Goal: Task Accomplishment & Management: Use online tool/utility

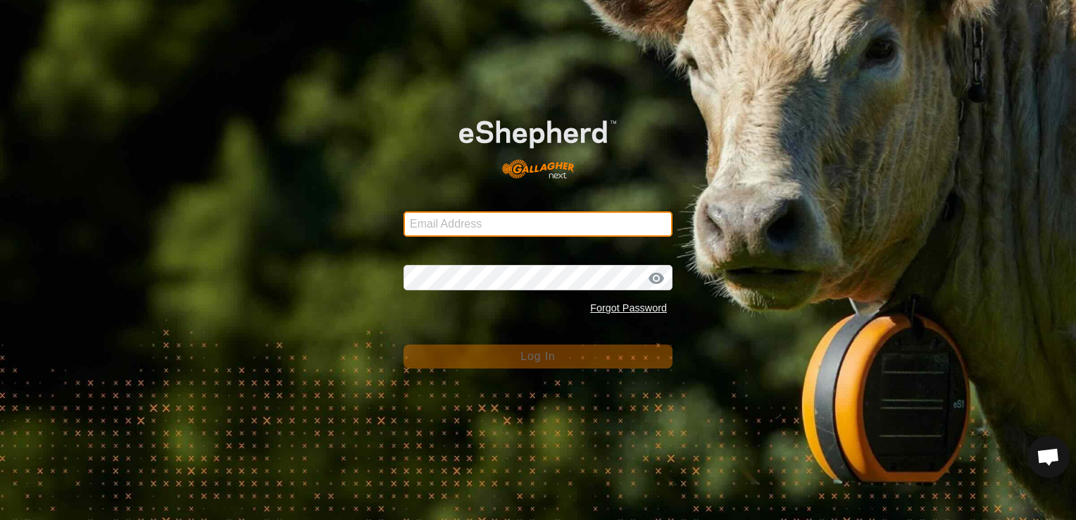
type input "[EMAIL_ADDRESS][DOMAIN_NAME]"
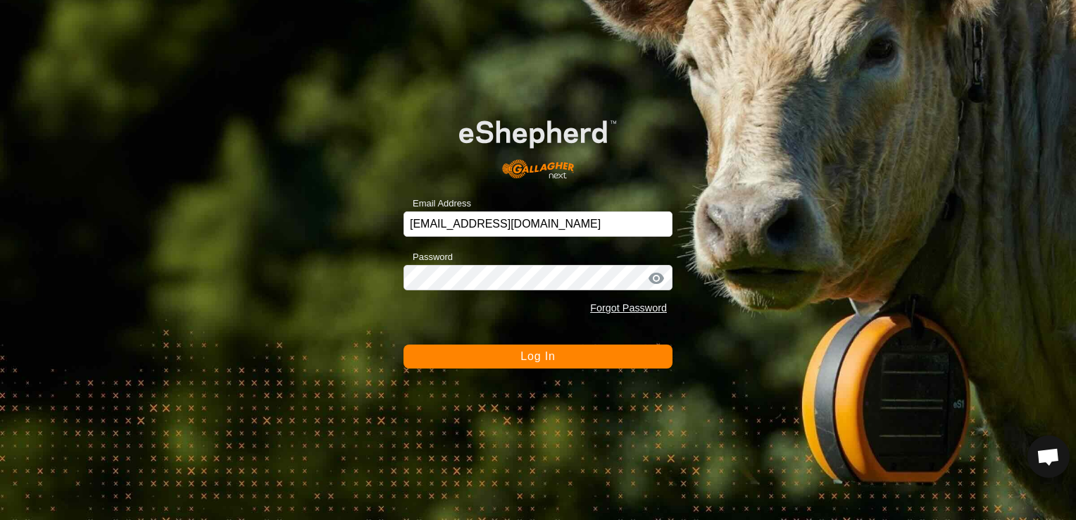
click at [561, 355] on button "Log In" at bounding box center [538, 356] width 269 height 24
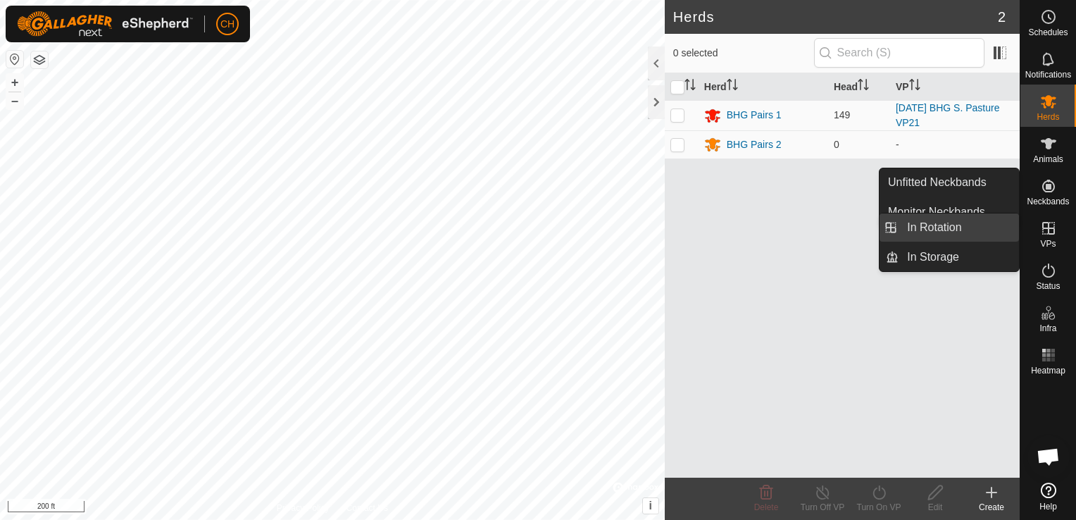
click at [971, 226] on link "In Rotation" at bounding box center [959, 227] width 120 height 28
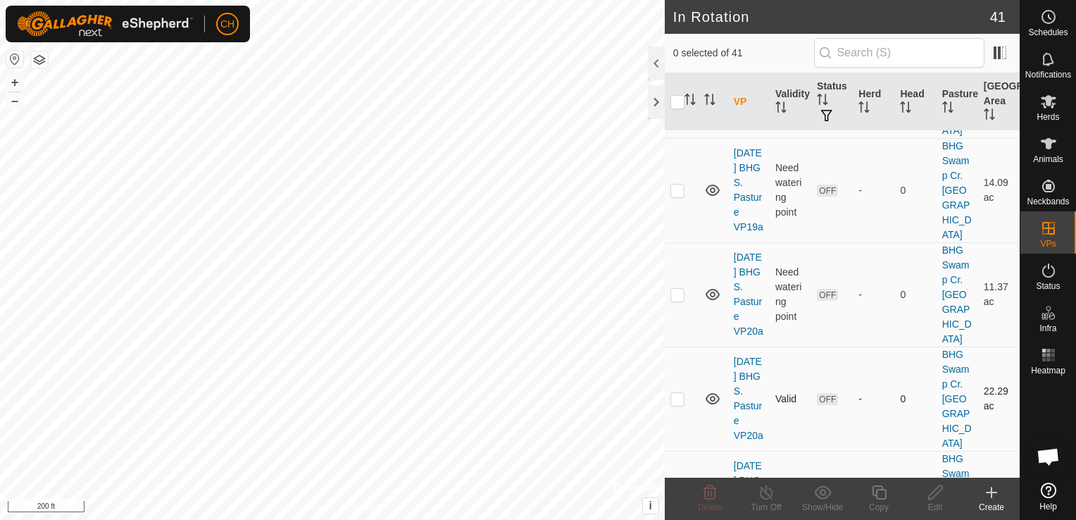
scroll to position [3636, 0]
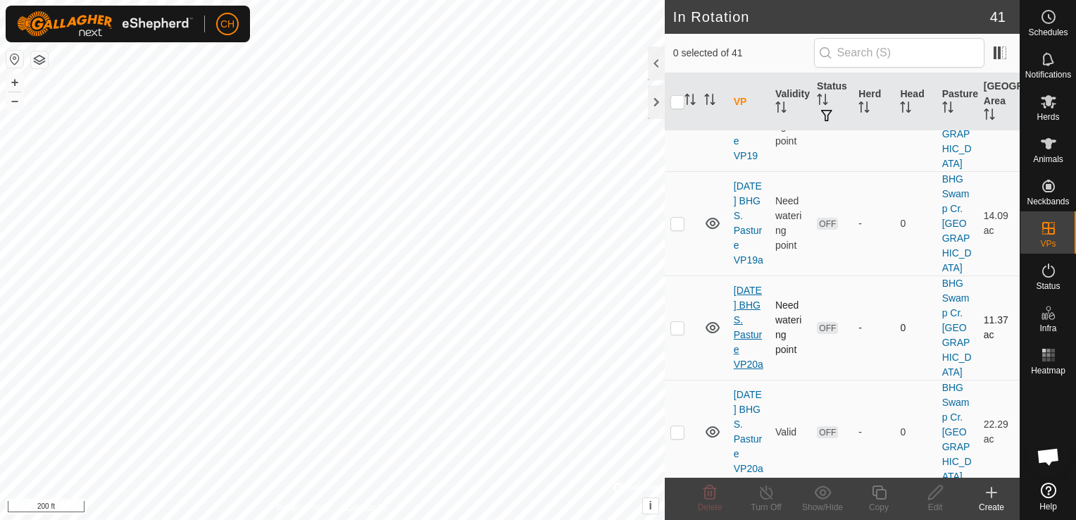
click at [750, 339] on link "[DATE] BHG S. Pasture VP20a" at bounding box center [749, 327] width 30 height 85
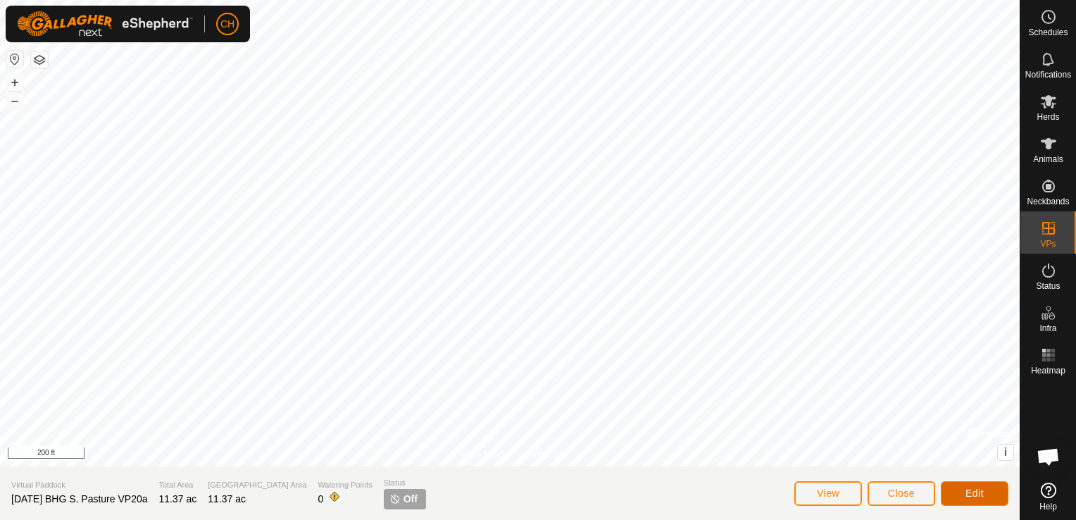
click at [986, 496] on button "Edit" at bounding box center [975, 493] width 68 height 25
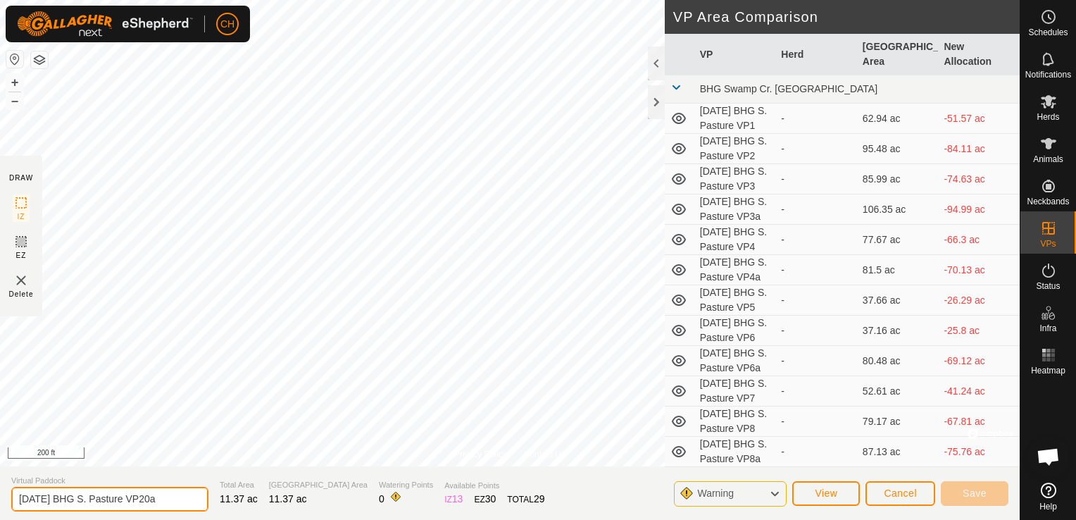
click at [172, 497] on input "[DATE] BHG S. Pasture VP20a" at bounding box center [109, 499] width 197 height 25
type input "[DATE] BHG S. Pasture VP20"
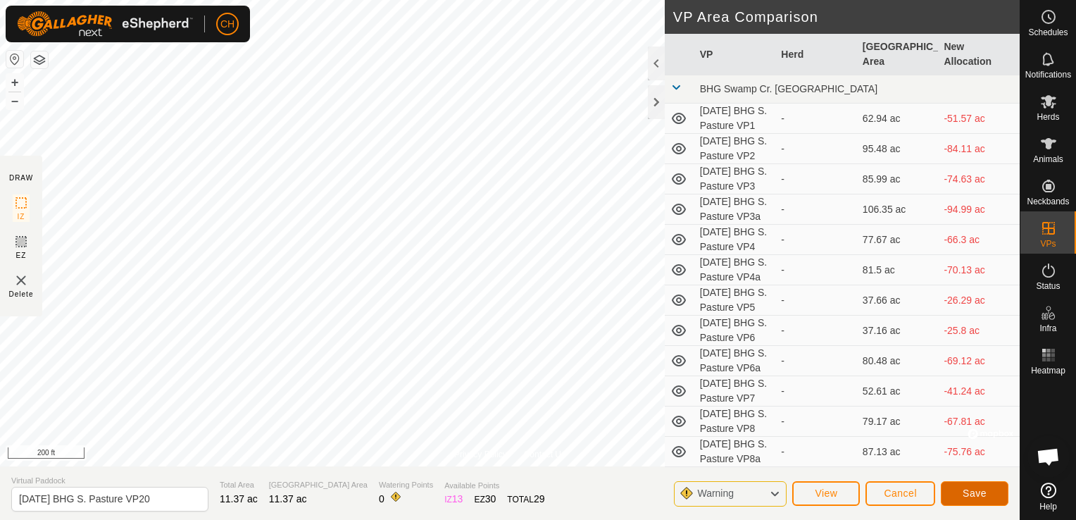
click at [993, 492] on button "Save" at bounding box center [975, 493] width 68 height 25
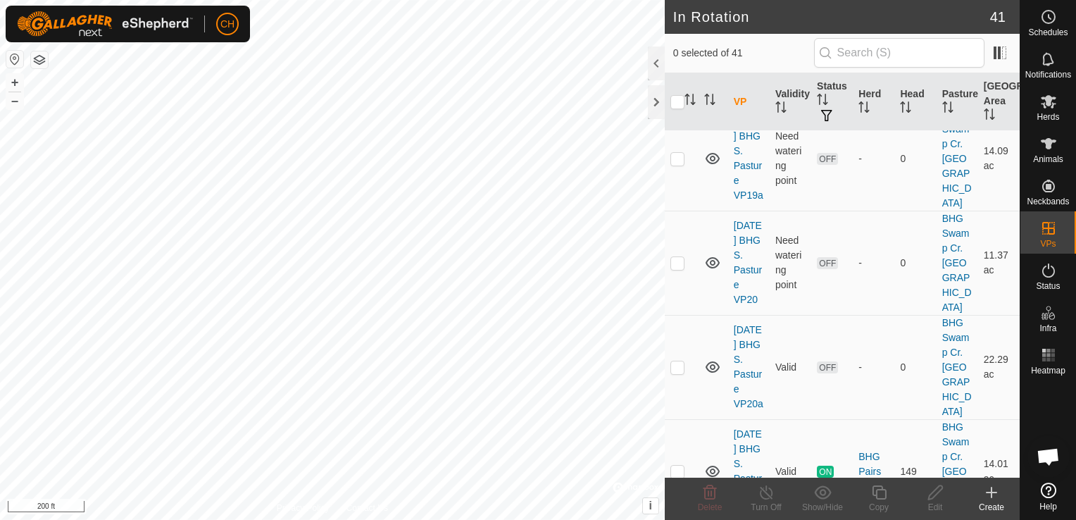
scroll to position [3733, 0]
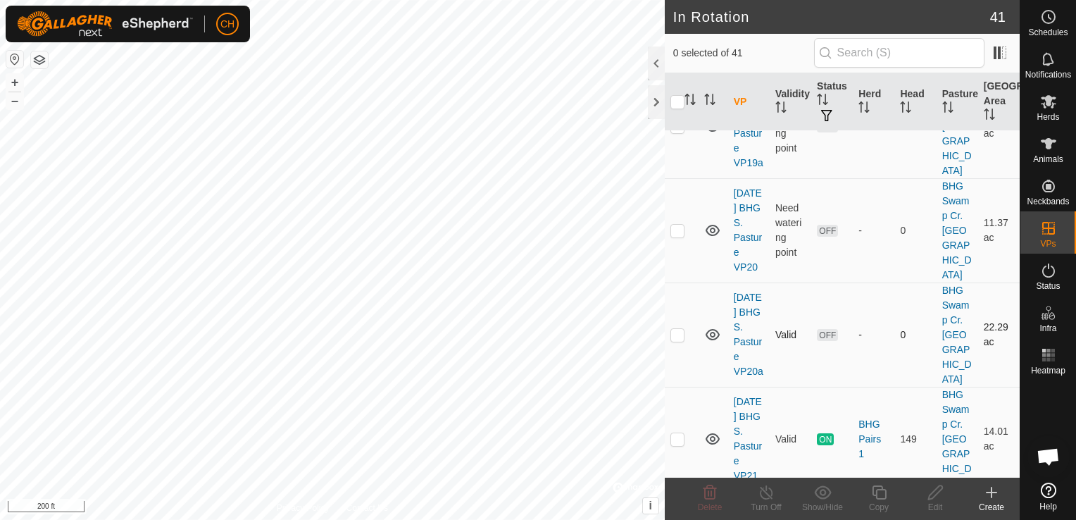
click at [676, 329] on p-checkbox at bounding box center [677, 334] width 14 height 11
click at [678, 329] on p-checkbox at bounding box center [677, 334] width 14 height 11
checkbox input "false"
click at [989, 494] on icon at bounding box center [991, 492] width 17 height 17
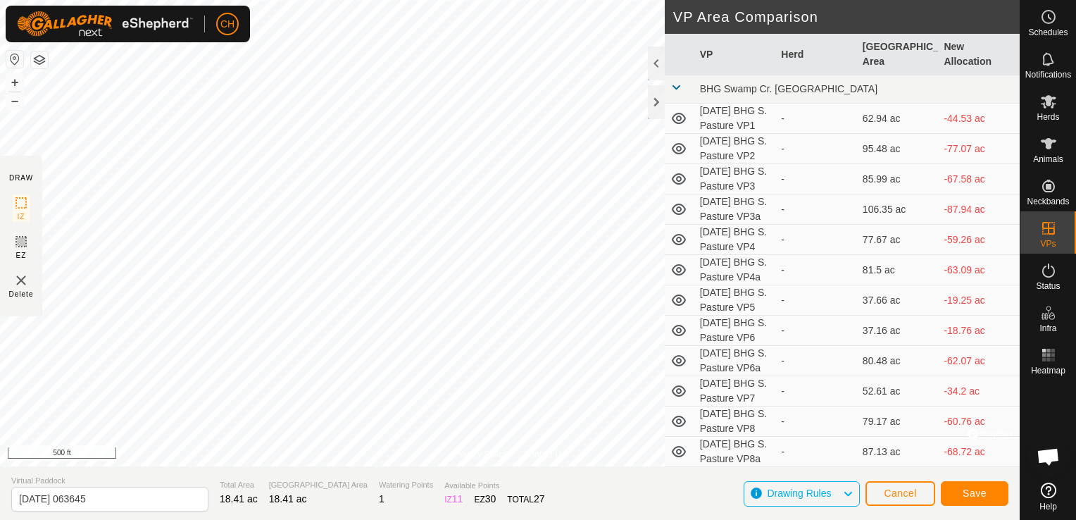
click at [17, 282] on img at bounding box center [21, 280] width 17 height 17
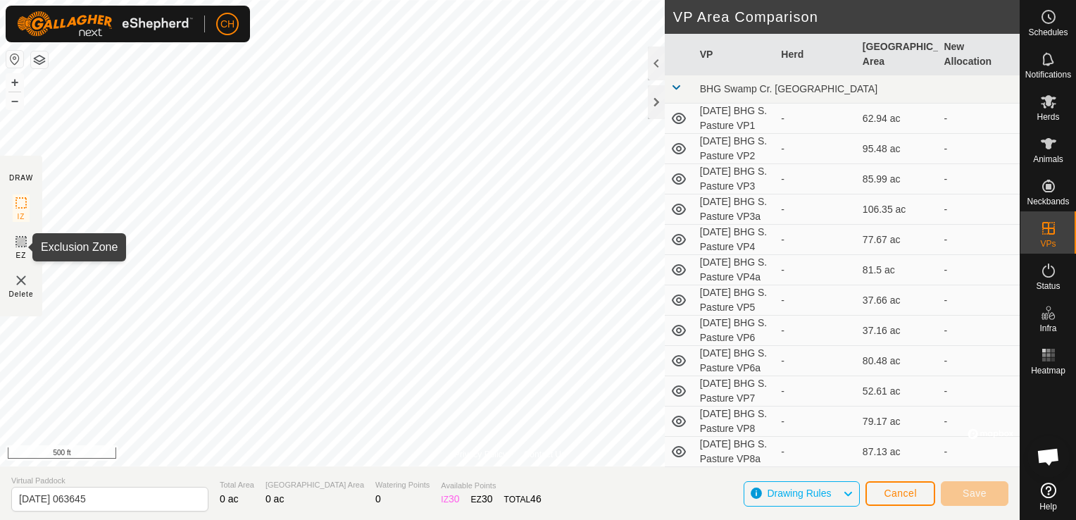
click at [25, 244] on icon at bounding box center [21, 241] width 17 height 17
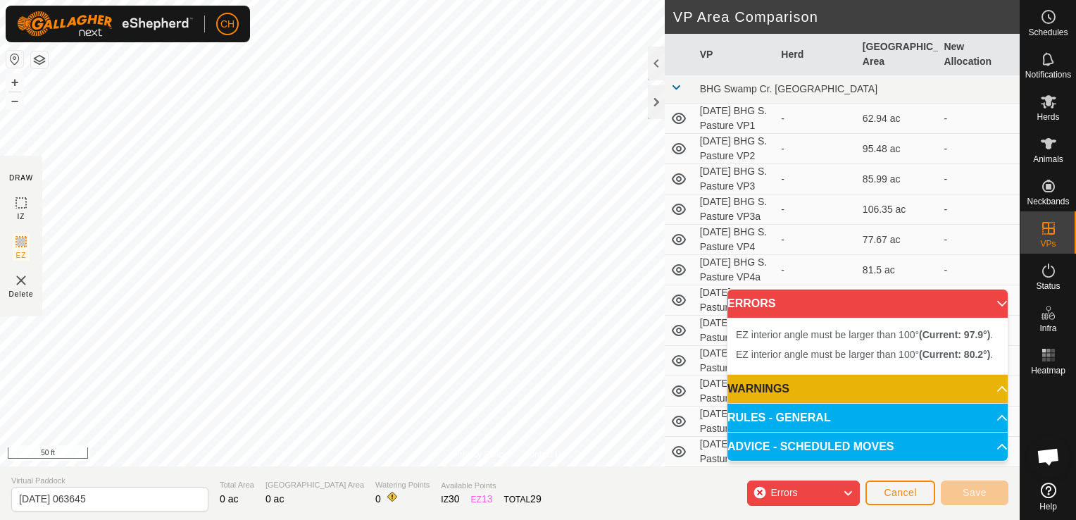
click at [408, 508] on div "Privacy Policy Contact Us EZ interior angle must be larger than 100° (Current: …" at bounding box center [510, 260] width 1020 height 520
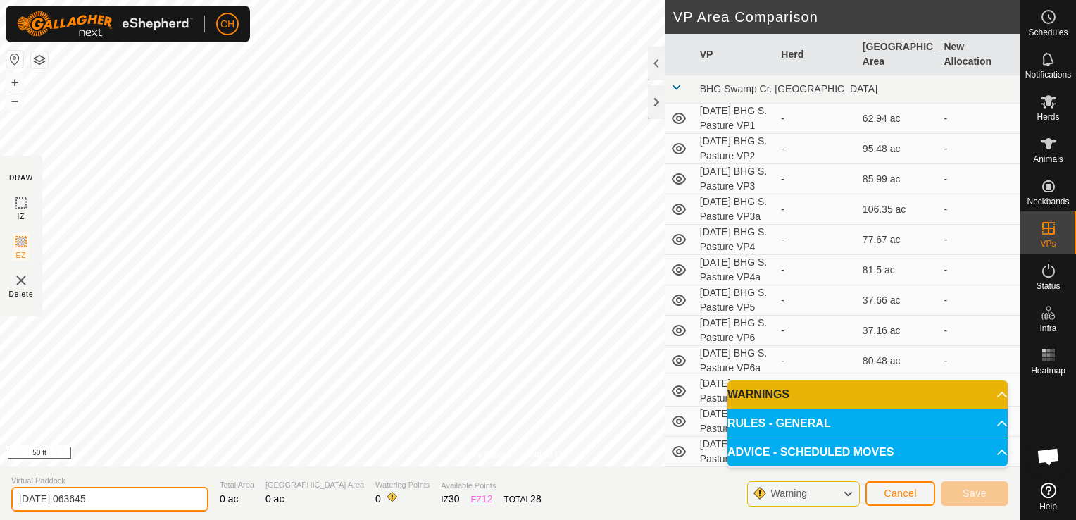
click at [118, 500] on input "[DATE] 063645" at bounding box center [109, 499] width 197 height 25
type input "[DATE] BHG S. Pasture VP21a"
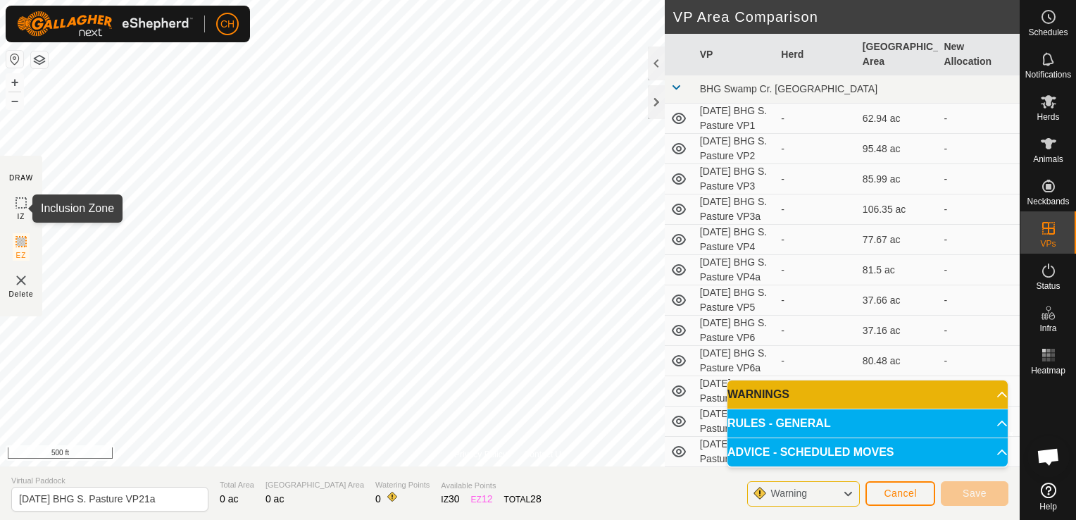
click at [20, 207] on icon at bounding box center [21, 202] width 17 height 17
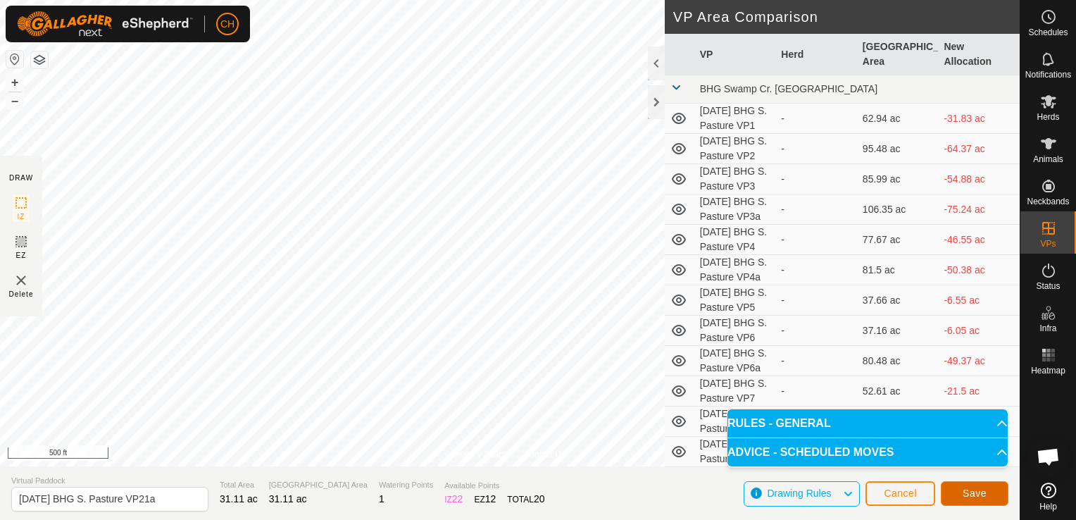
click at [970, 492] on span "Save" at bounding box center [975, 492] width 24 height 11
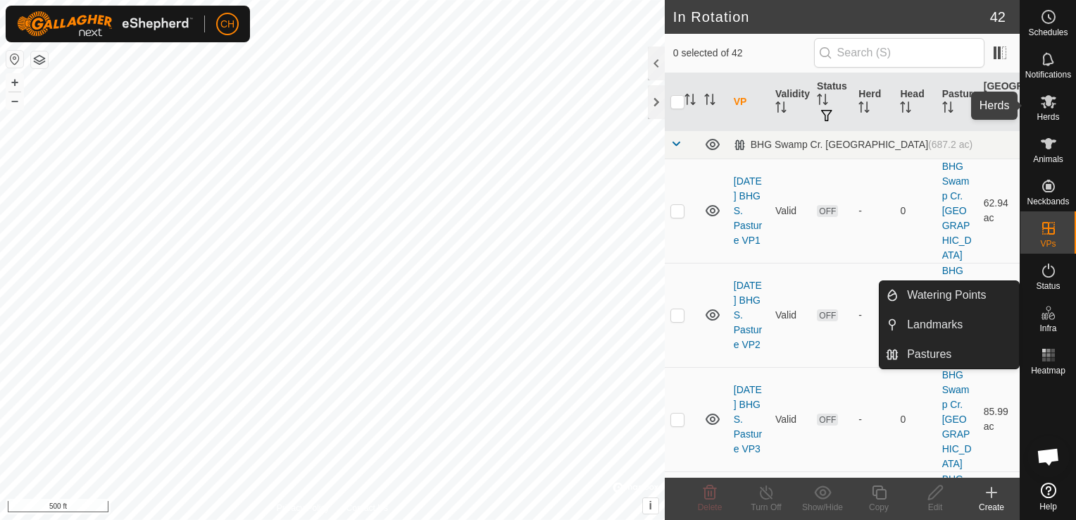
click at [1048, 114] on span "Herds" at bounding box center [1048, 117] width 23 height 8
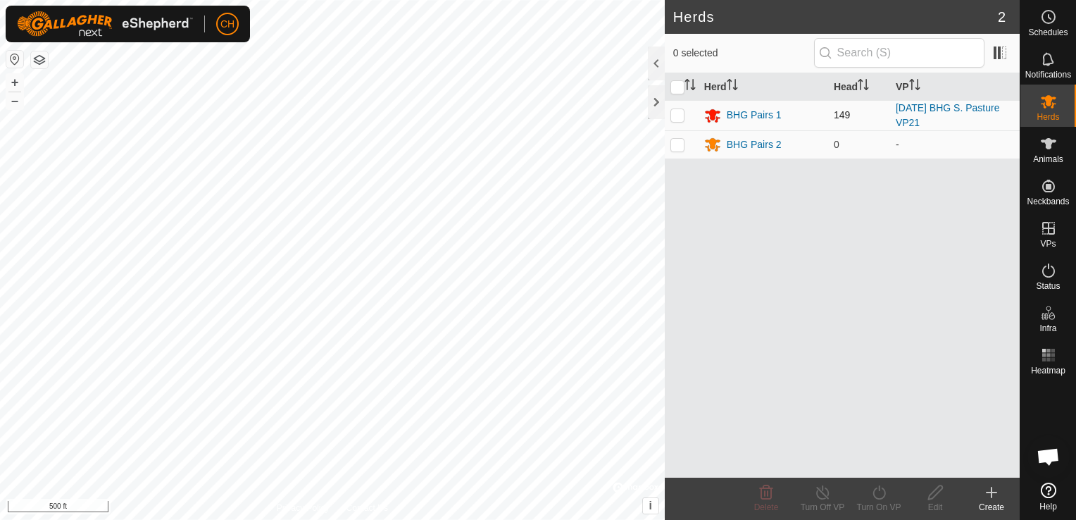
click at [678, 115] on p-checkbox at bounding box center [677, 114] width 14 height 11
checkbox input "true"
click at [877, 493] on icon at bounding box center [879, 492] width 18 height 17
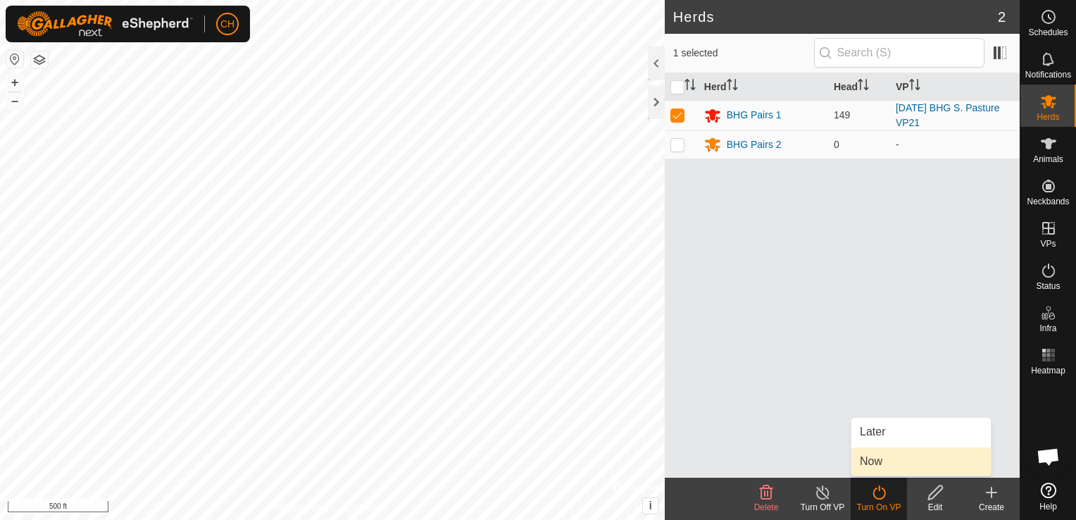
click at [881, 463] on link "Now" at bounding box center [920, 461] width 139 height 28
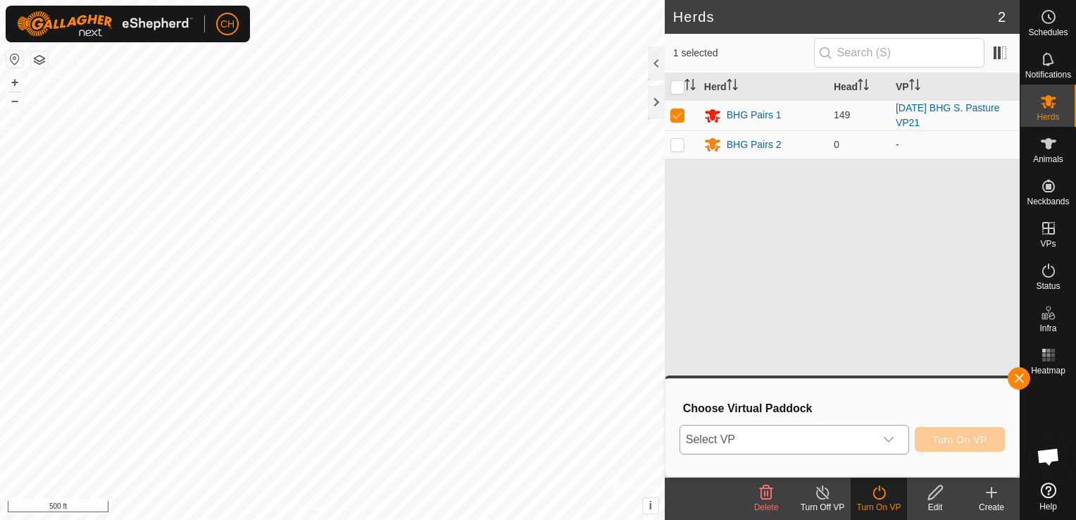
click at [894, 441] on icon "dropdown trigger" at bounding box center [888, 439] width 11 height 11
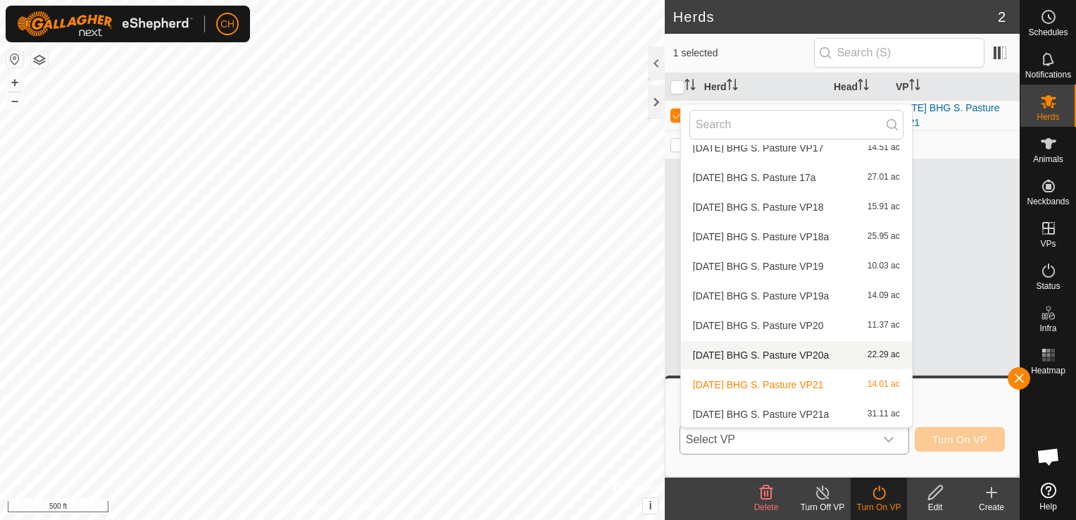
scroll to position [1024, 0]
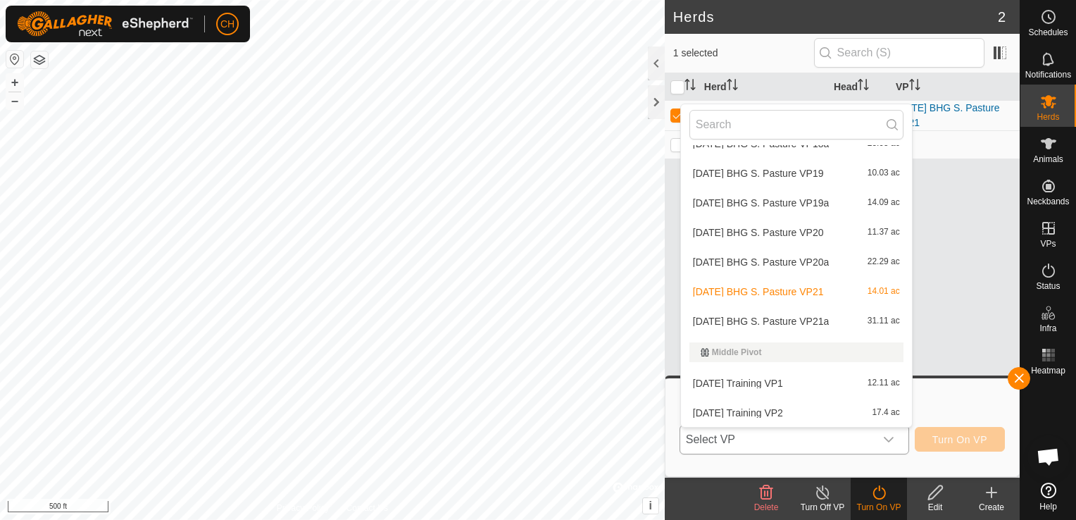
click at [735, 321] on li "[DATE] BHG S. Pasture VP21a 31.11 ac" at bounding box center [796, 321] width 231 height 28
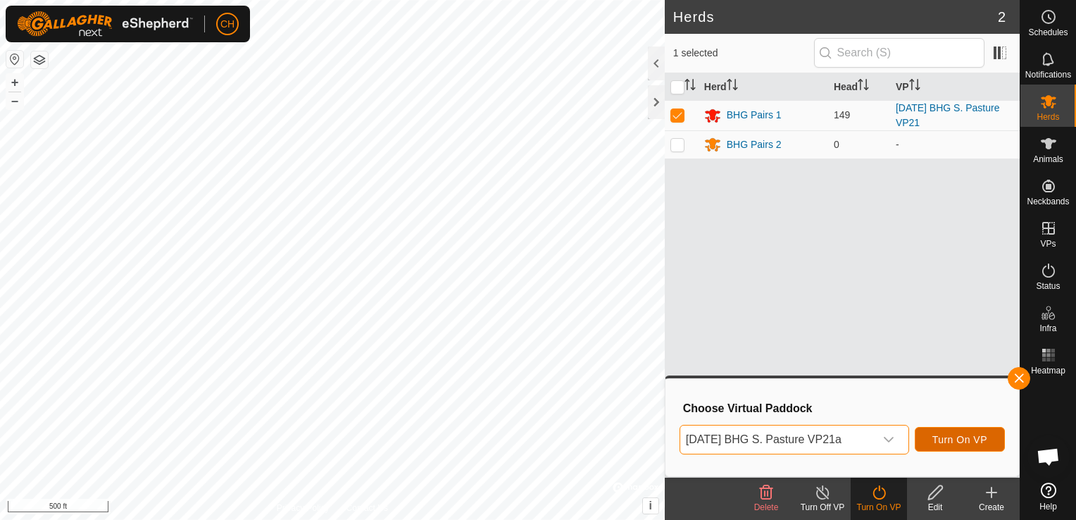
click at [963, 441] on span "Turn On VP" at bounding box center [959, 439] width 55 height 11
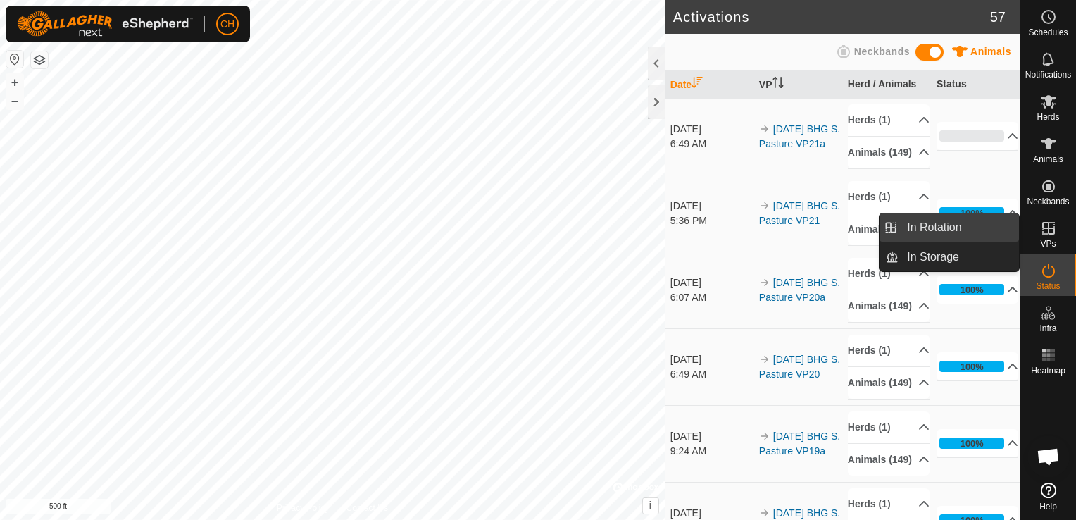
click at [970, 233] on link "In Rotation" at bounding box center [959, 227] width 120 height 28
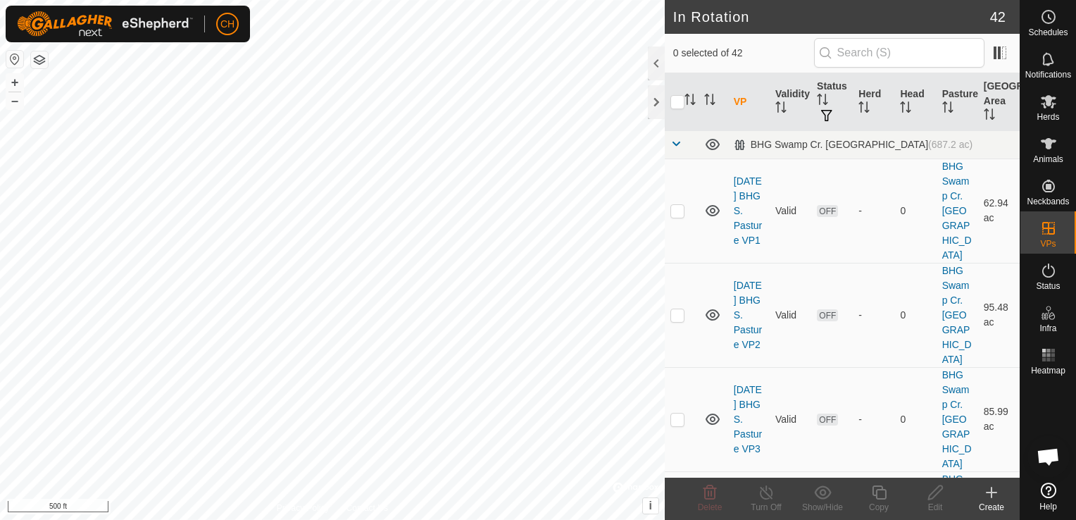
click at [990, 489] on icon at bounding box center [991, 492] width 17 height 17
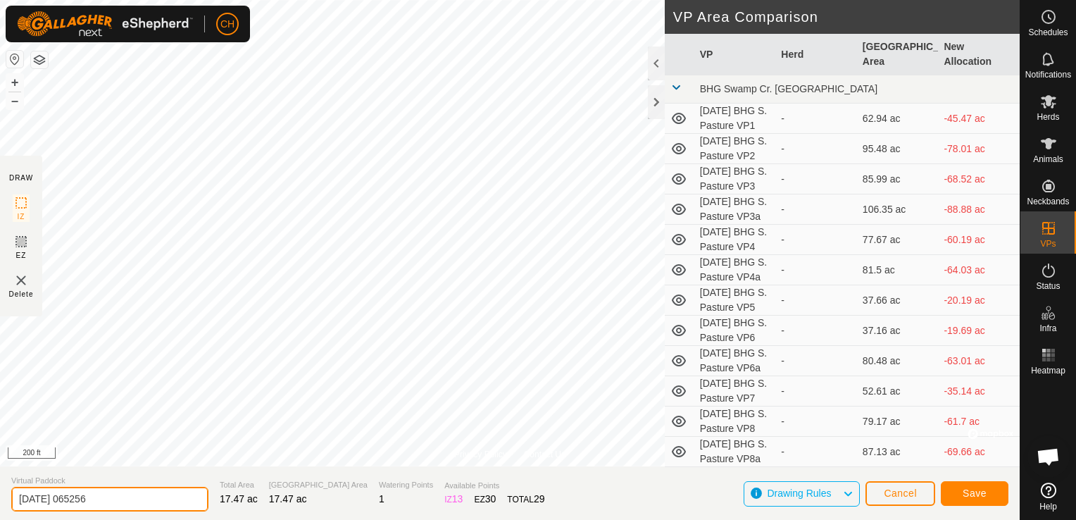
click at [109, 497] on input "2025-09-03 065256" at bounding box center [109, 499] width 197 height 25
type input "2025-09-03 BHG S. Pasture VP22"
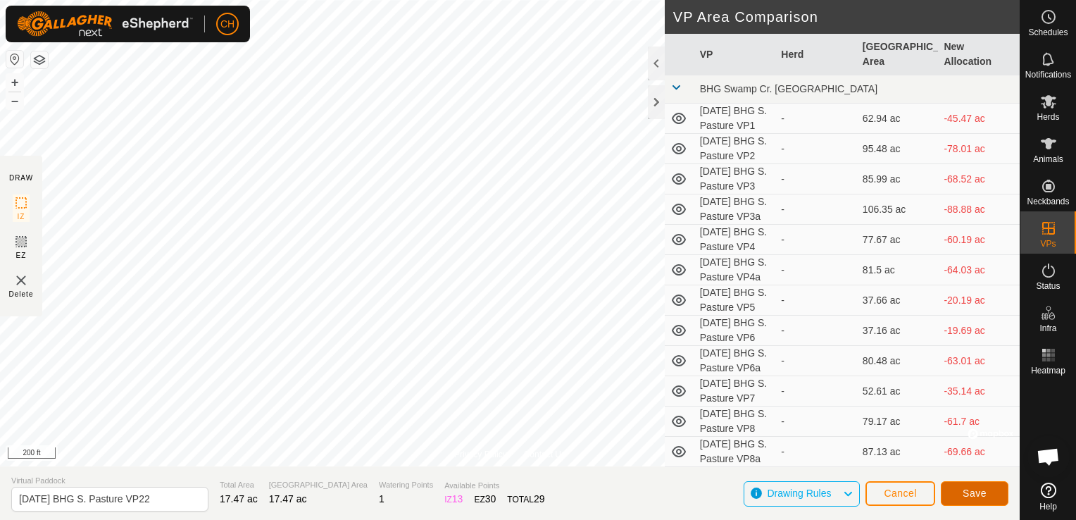
click at [973, 492] on span "Save" at bounding box center [975, 492] width 24 height 11
